Goal: Task Accomplishment & Management: Complete application form

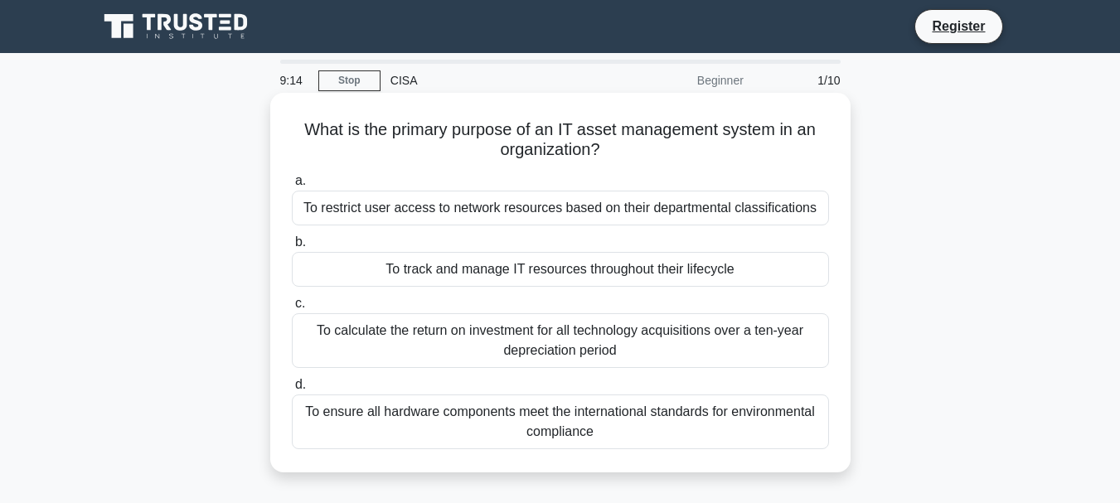
click at [524, 266] on div "To track and manage IT resources throughout their lifecycle" at bounding box center [560, 269] width 537 height 35
click at [292, 248] on input "b. To track and manage IT resources throughout their lifecycle" at bounding box center [292, 242] width 0 height 11
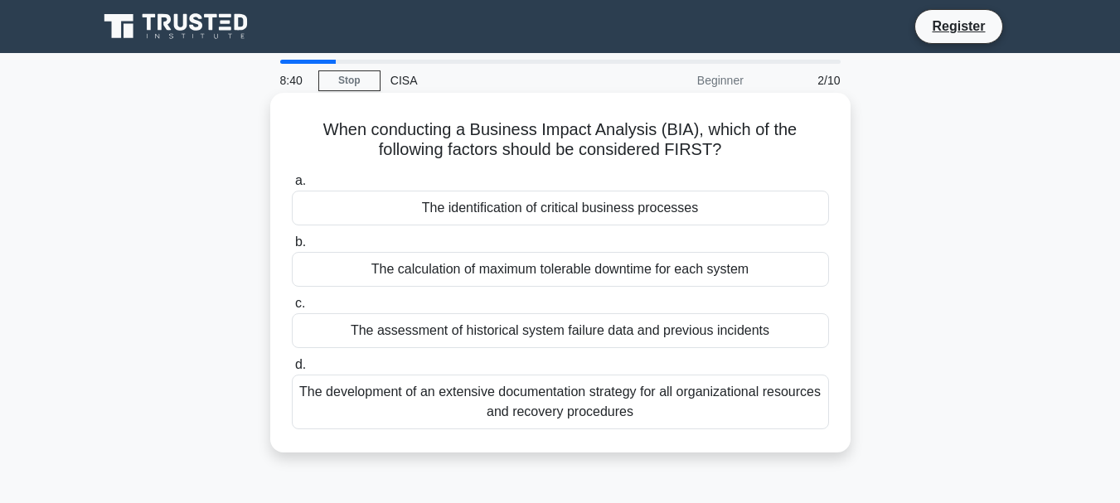
click at [502, 216] on div "The identification of critical business processes" at bounding box center [560, 208] width 537 height 35
click at [292, 187] on input "a. The identification of critical business processes" at bounding box center [292, 181] width 0 height 11
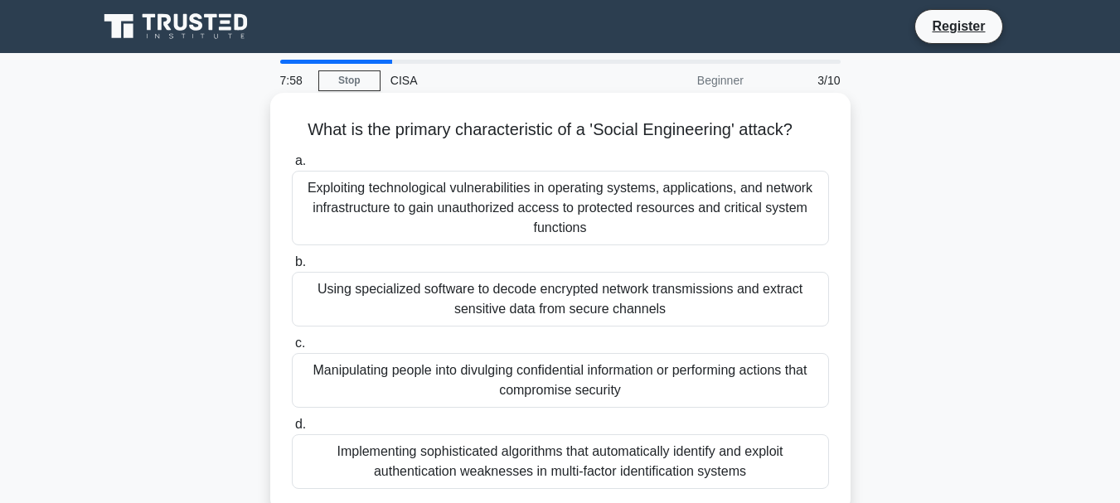
click at [614, 396] on div "Manipulating people into divulging confidential information or performing actio…" at bounding box center [560, 380] width 537 height 55
click at [292, 349] on input "c. Manipulating people into divulging confidential information or performing ac…" at bounding box center [292, 343] width 0 height 11
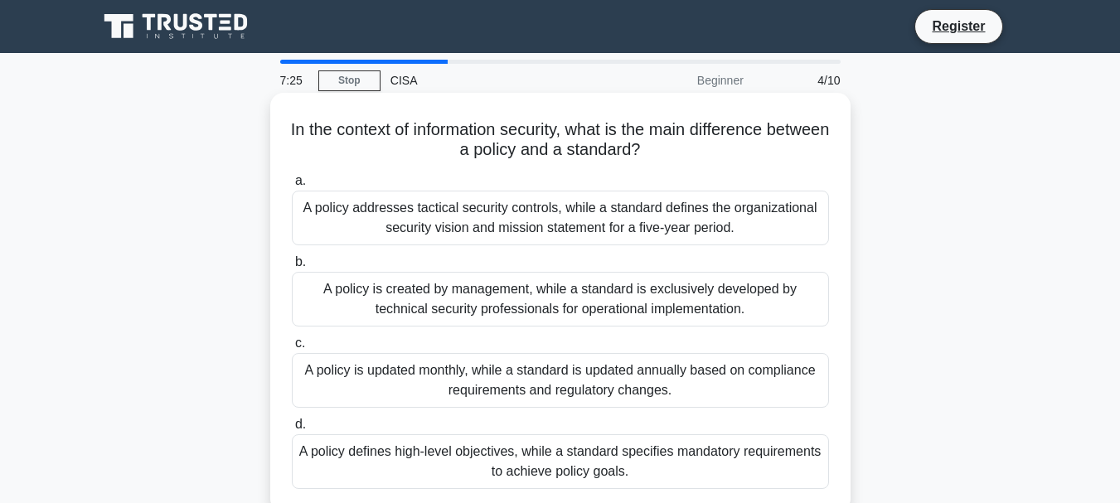
click at [608, 462] on div "A policy defines high-level objectives, while a standard specifies mandatory re…" at bounding box center [560, 461] width 537 height 55
click at [292, 430] on input "d. A policy defines high-level objectives, while a standard specifies mandatory…" at bounding box center [292, 425] width 0 height 11
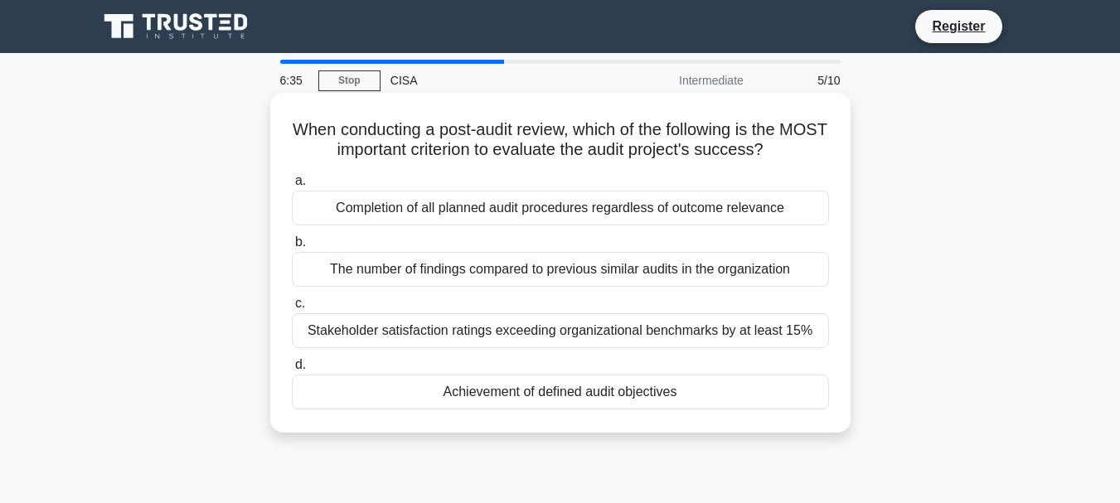
click at [541, 336] on div "Stakeholder satisfaction ratings exceeding organizational benchmarks by at leas…" at bounding box center [560, 330] width 537 height 35
click at [292, 309] on input "c. Stakeholder satisfaction ratings exceeding organizational benchmarks by at l…" at bounding box center [292, 303] width 0 height 11
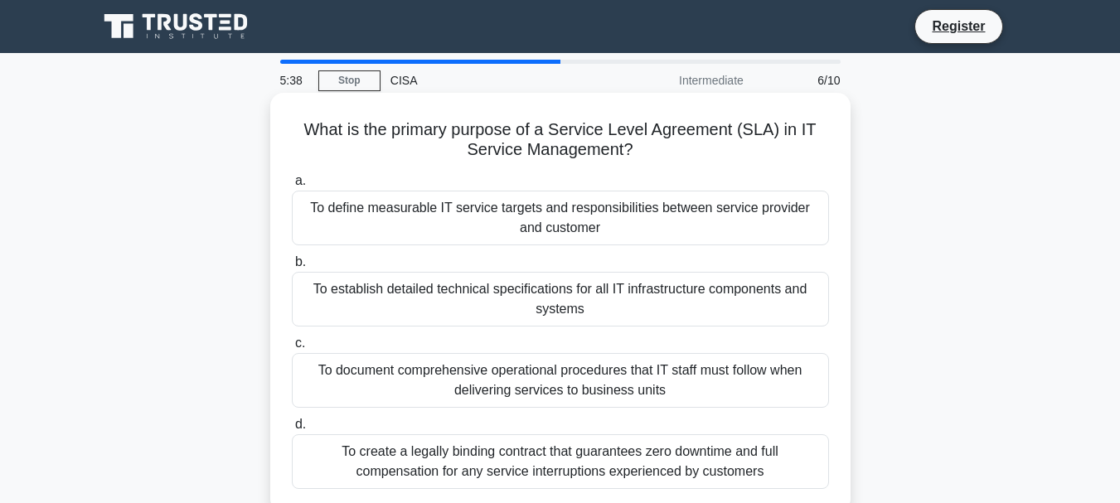
click at [462, 478] on div "To create a legally binding contract that guarantees zero downtime and full com…" at bounding box center [560, 461] width 537 height 55
click at [292, 430] on input "d. To create a legally binding contract that guarantees zero downtime and full …" at bounding box center [292, 425] width 0 height 11
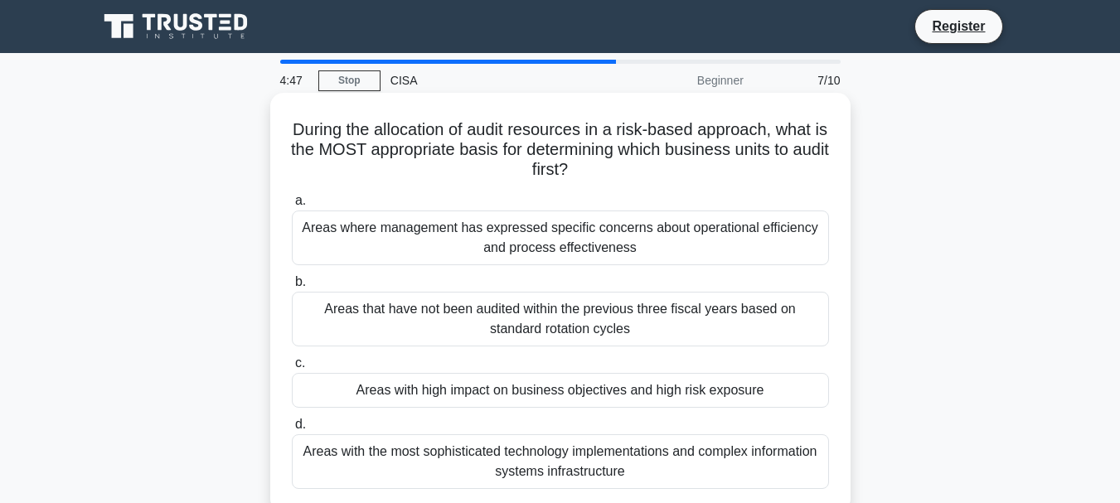
click at [604, 388] on div "Areas with high impact on business objectives and high risk exposure" at bounding box center [560, 390] width 537 height 35
click at [292, 369] on input "c. Areas with high impact on business objectives and high risk exposure" at bounding box center [292, 363] width 0 height 11
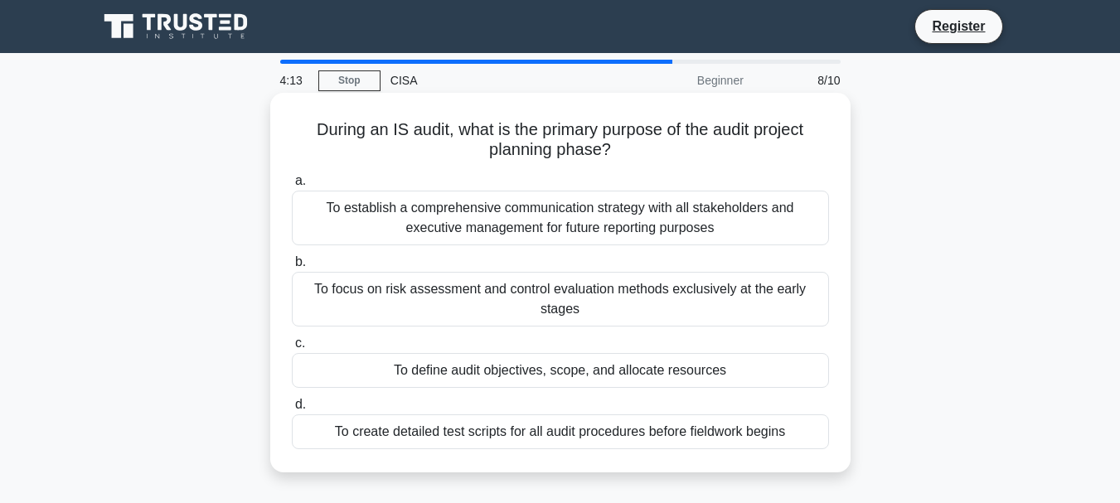
click at [513, 374] on div "To define audit objectives, scope, and allocate resources" at bounding box center [560, 370] width 537 height 35
click at [292, 349] on input "c. To define audit objectives, scope, and allocate resources" at bounding box center [292, 343] width 0 height 11
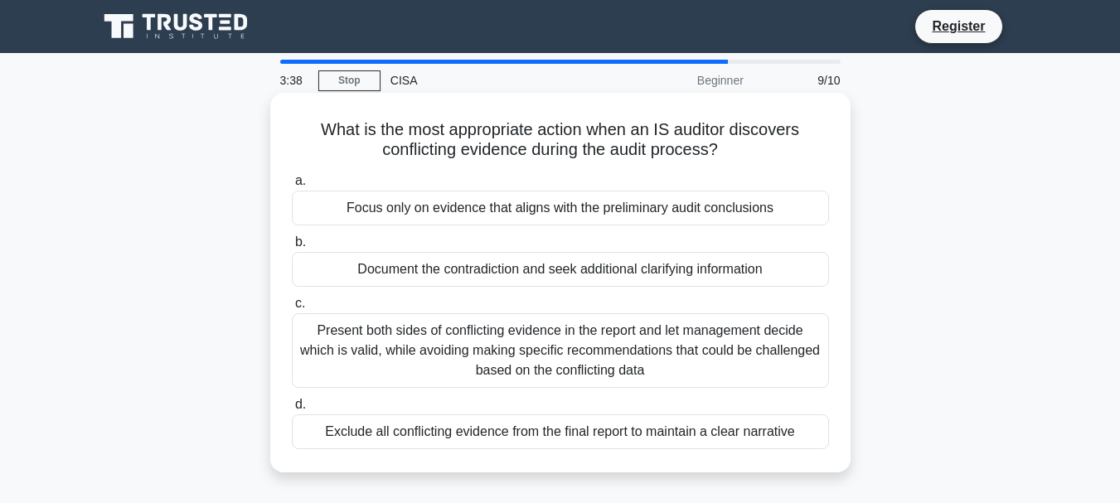
click at [451, 271] on div "Document the contradiction and seek additional clarifying information" at bounding box center [560, 269] width 537 height 35
click at [292, 248] on input "b. Document the contradiction and seek additional clarifying information" at bounding box center [292, 242] width 0 height 11
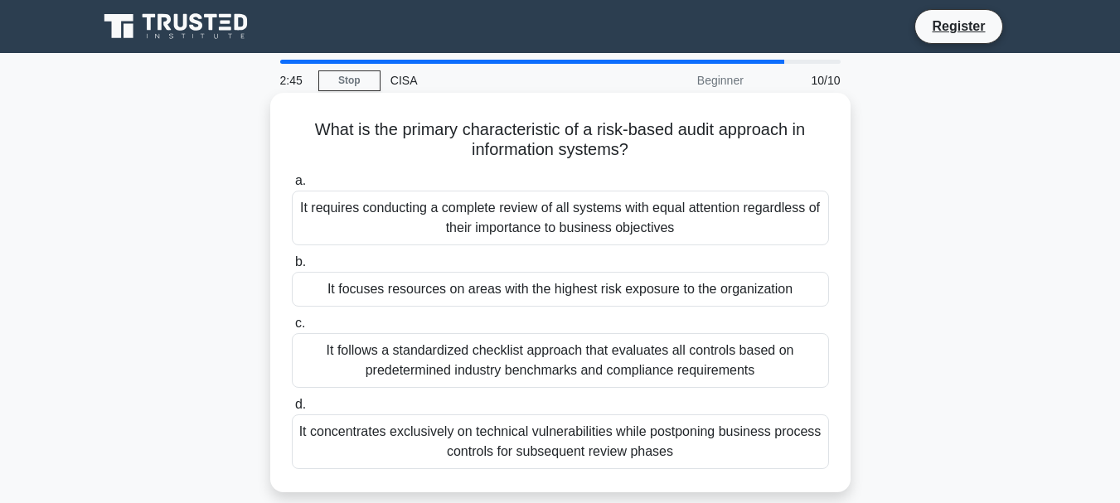
click at [551, 457] on div "It concentrates exclusively on technical vulnerabilities while postponing busin…" at bounding box center [560, 442] width 537 height 55
click at [292, 410] on input "d. It concentrates exclusively on technical vulnerabilities while postponing bu…" at bounding box center [292, 405] width 0 height 11
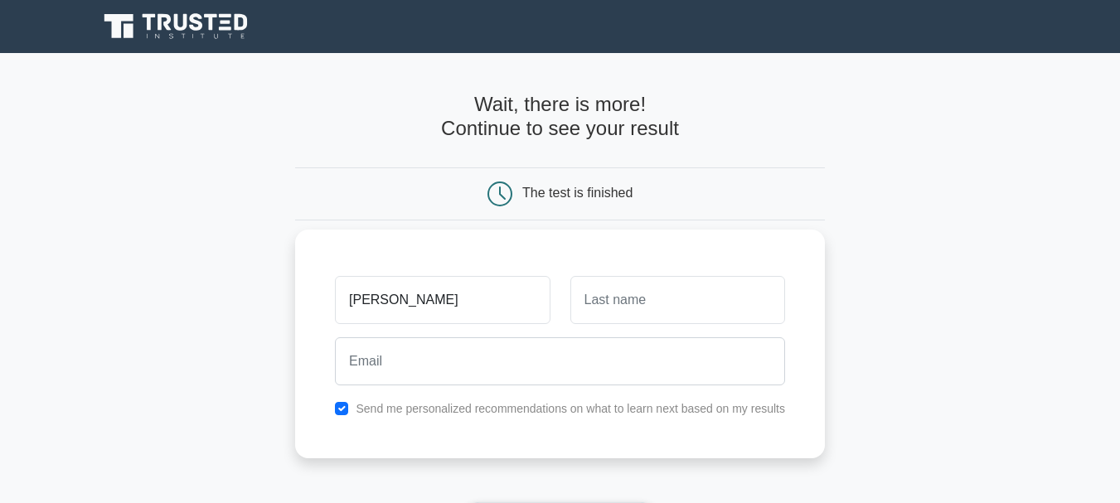
type input "[PERSON_NAME]"
click at [618, 303] on input "text" at bounding box center [677, 300] width 215 height 48
type input "[PERSON_NAME]"
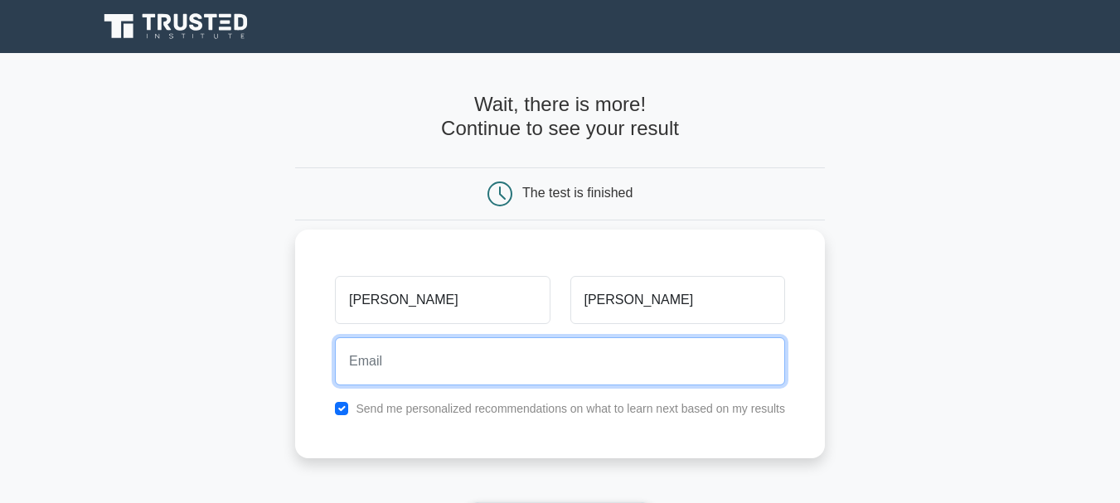
click at [360, 365] on input "email" at bounding box center [560, 361] width 450 height 48
type input "[PERSON_NAME][EMAIL_ADDRESS][DOMAIN_NAME]"
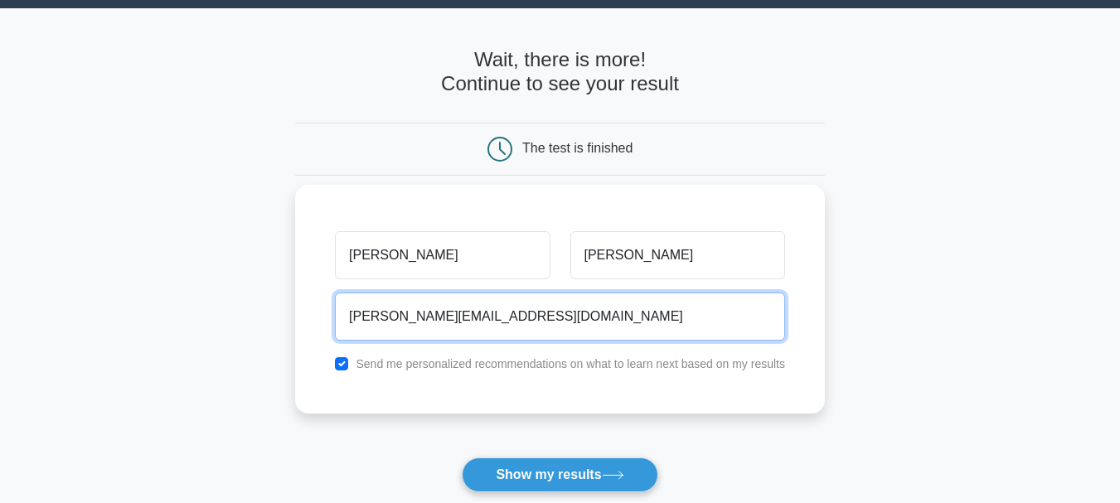
scroll to position [83, 0]
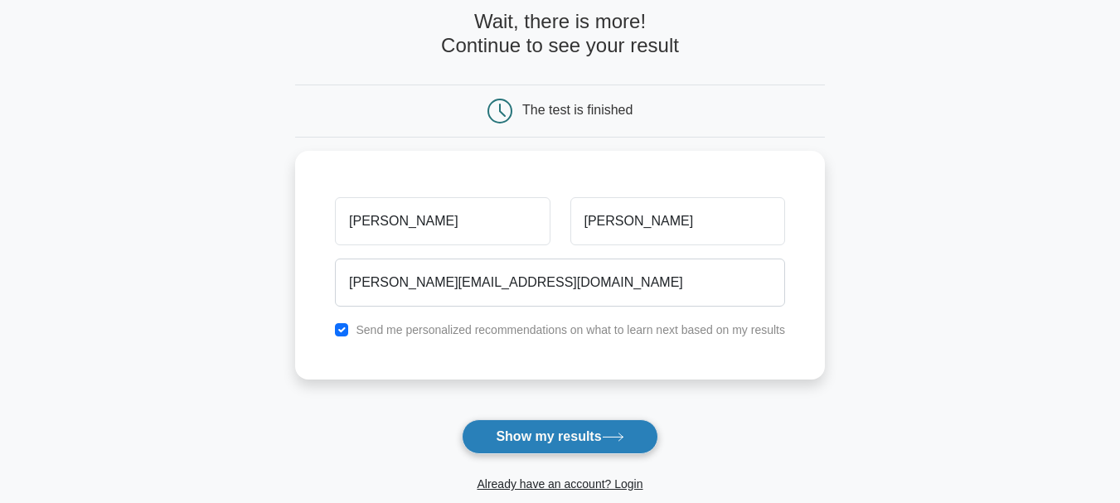
click at [524, 438] on button "Show my results" at bounding box center [560, 437] width 196 height 35
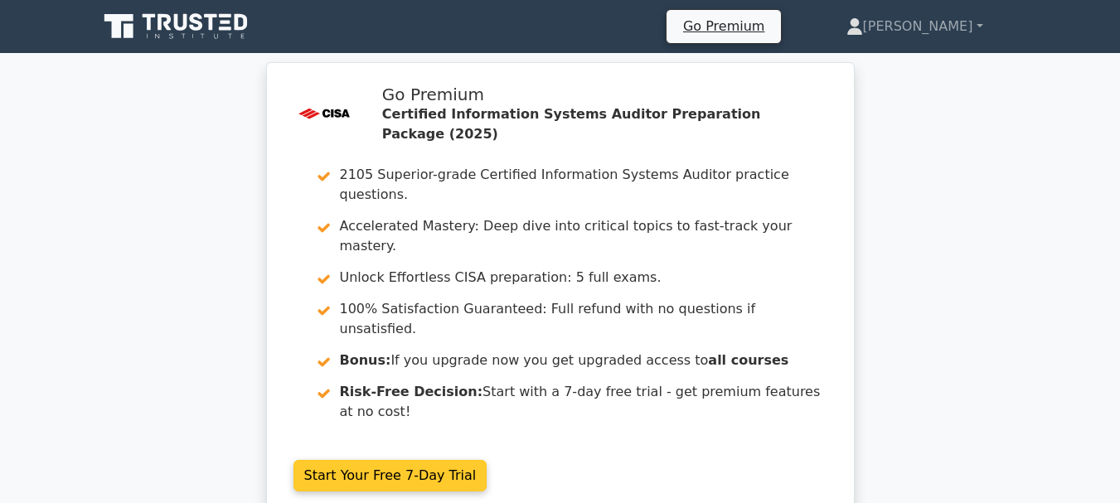
click at [380, 460] on link "Start Your Free 7-Day Trial" at bounding box center [390, 476] width 194 height 32
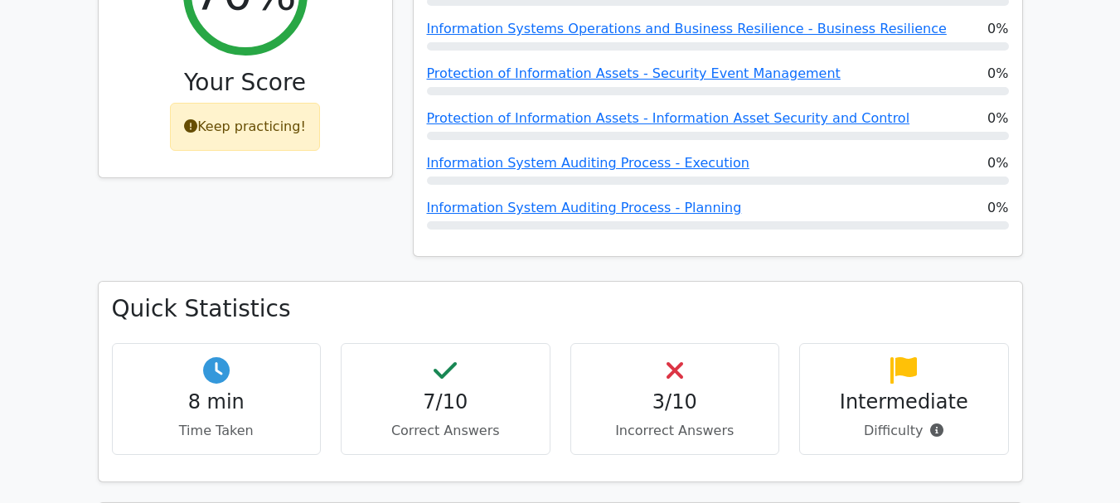
scroll to position [829, 0]
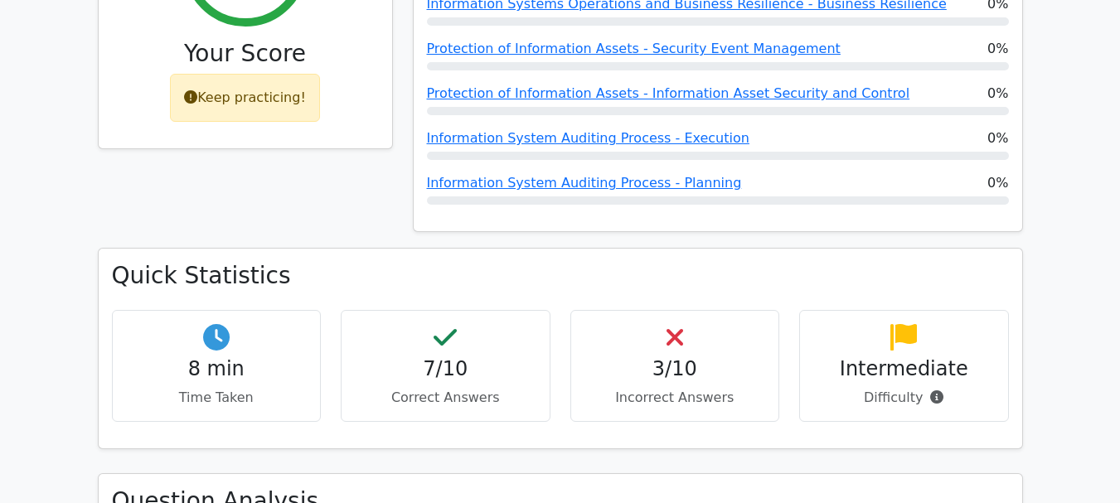
click at [675, 357] on h4 "3/10" at bounding box center [676, 369] width 182 height 24
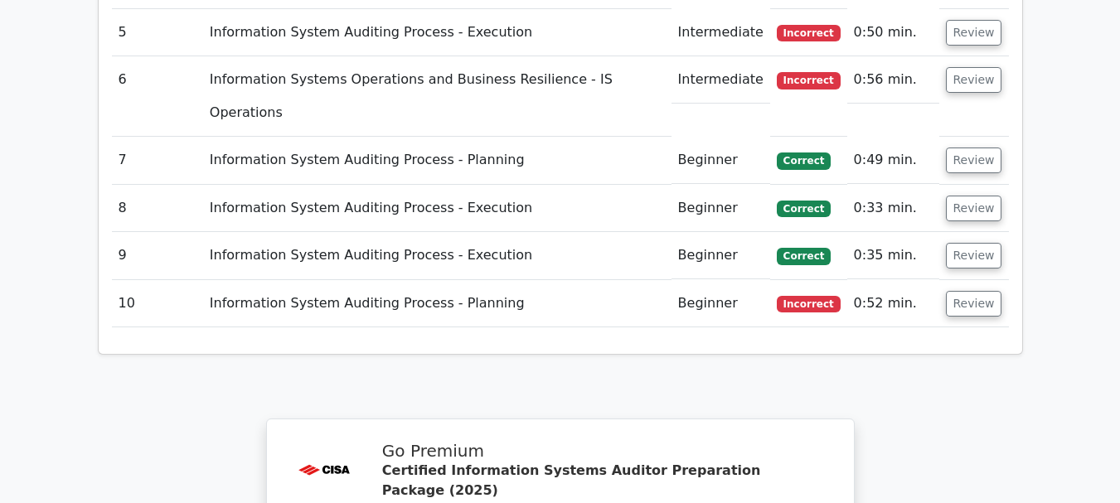
scroll to position [2653, 0]
